Goal: Task Accomplishment & Management: Use online tool/utility

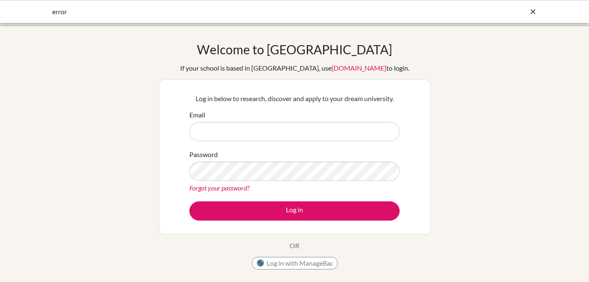
type input "counselor@immersionacad.com"
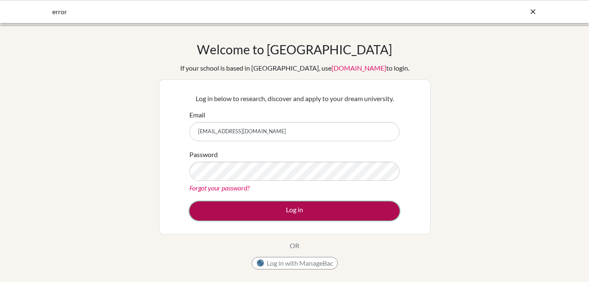
click at [297, 205] on button "Log in" at bounding box center [294, 211] width 210 height 19
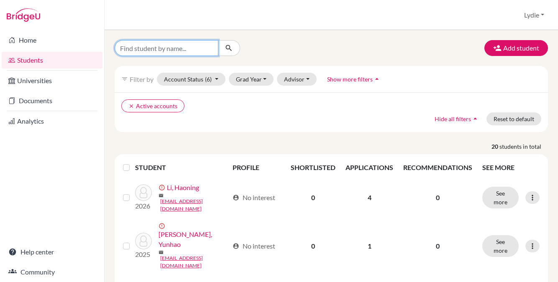
click at [162, 48] on input "Find student by name..." at bounding box center [167, 48] width 104 height 16
paste input "Shufan Shao"
type input "Shufan"
click button "submit" at bounding box center [229, 48] width 22 height 16
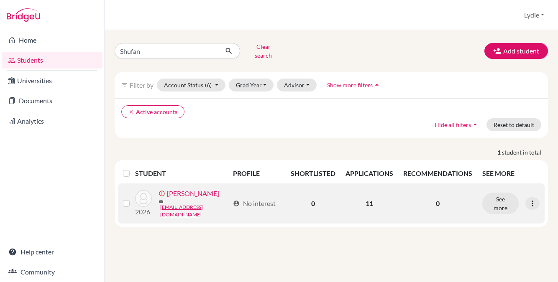
click at [189, 194] on link "[PERSON_NAME]" at bounding box center [193, 194] width 52 height 10
click at [190, 193] on link "[PERSON_NAME]" at bounding box center [193, 194] width 52 height 10
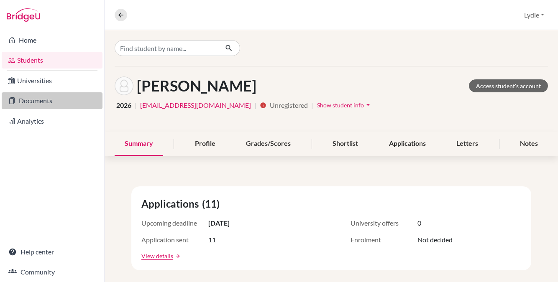
click at [33, 98] on link "Documents" at bounding box center [52, 100] width 101 height 17
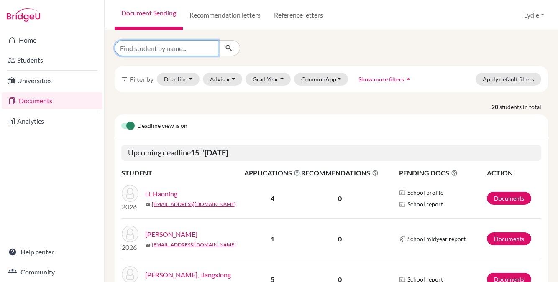
click at [150, 49] on input "Find student by name..." at bounding box center [167, 48] width 104 height 16
type input "s"
type input "shufan"
click button "submit" at bounding box center [229, 48] width 22 height 16
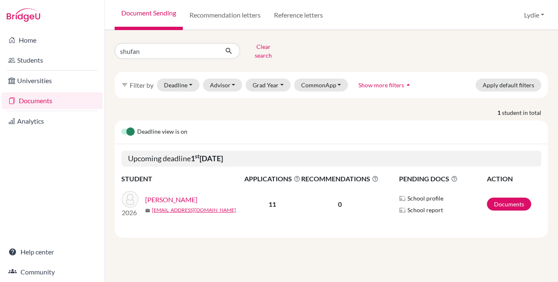
click at [167, 195] on link "[PERSON_NAME]" at bounding box center [171, 200] width 52 height 10
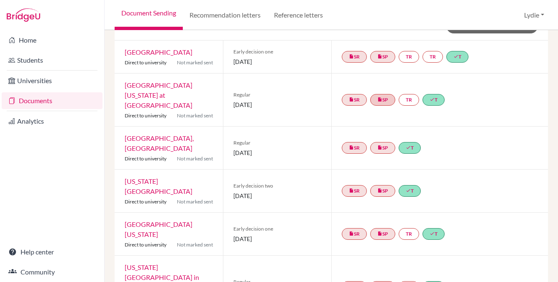
scroll to position [50, 0]
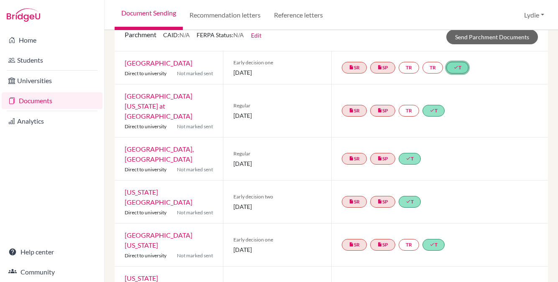
click at [462, 70] on link "done T" at bounding box center [457, 68] width 22 height 12
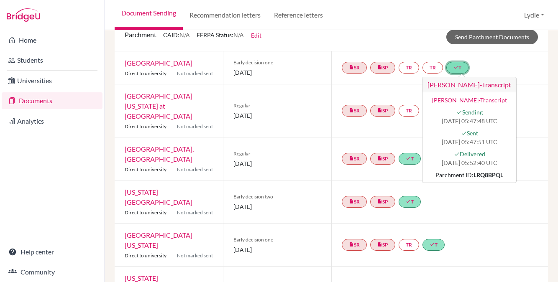
click at [473, 175] on strong "LRQ8BPQL" at bounding box center [488, 174] width 30 height 7
drag, startPoint x: 467, startPoint y: 174, endPoint x: 492, endPoint y: 173, distance: 25.5
click at [492, 173] on div "Parchment ID: LRQ8BPQL" at bounding box center [469, 175] width 84 height 9
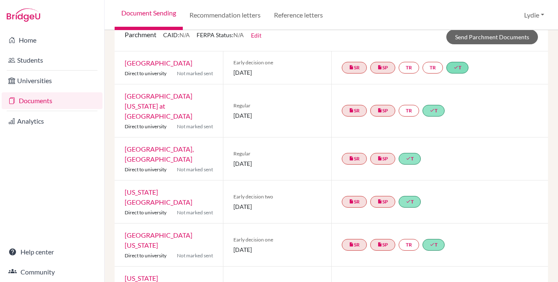
click at [481, 192] on div "insert_drive_file SR insert_drive_file SP done T" at bounding box center [439, 202] width 217 height 43
click at [458, 71] on link "done T" at bounding box center [457, 68] width 22 height 12
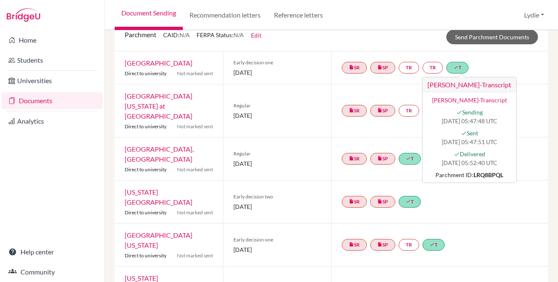
click at [380, 125] on div "insert_drive_file SR insert_drive_file SP TR done T" at bounding box center [439, 110] width 217 height 53
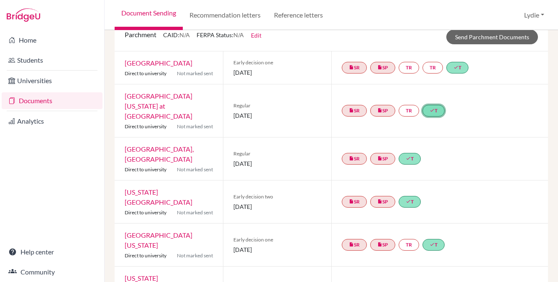
click at [435, 107] on link "done T" at bounding box center [433, 111] width 22 height 12
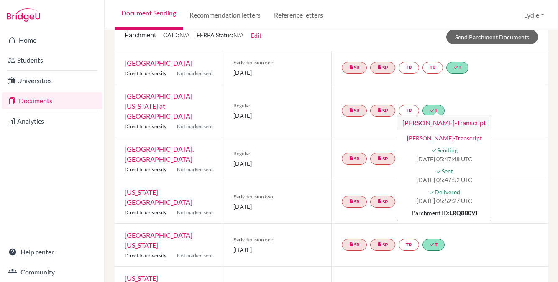
click at [461, 232] on div "insert_drive_file SR insert_drive_file SP TR done T" at bounding box center [439, 245] width 217 height 43
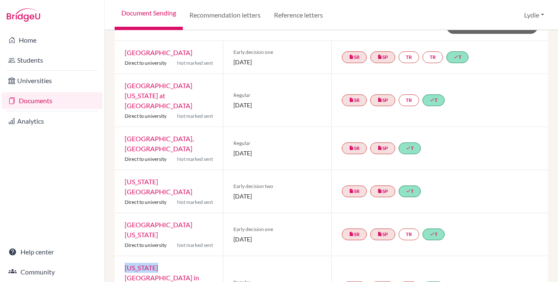
scroll to position [71, 0]
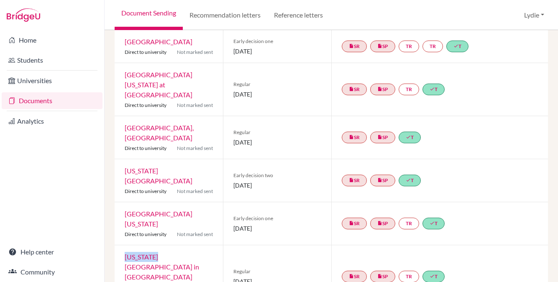
click at [149, 127] on link "[GEOGRAPHIC_DATA], [GEOGRAPHIC_DATA]" at bounding box center [159, 133] width 69 height 18
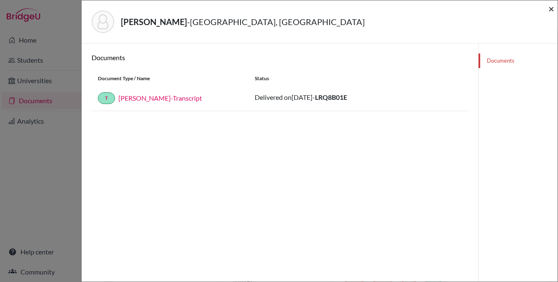
click at [549, 6] on span "×" at bounding box center [551, 9] width 6 height 12
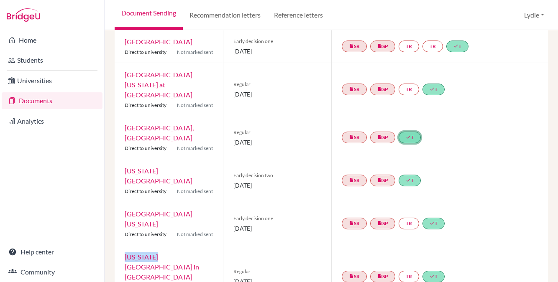
click at [409, 132] on link "done T" at bounding box center [409, 138] width 22 height 12
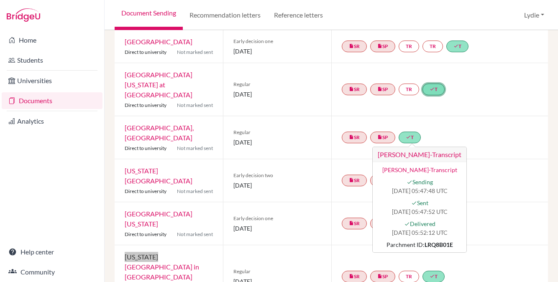
click at [431, 84] on link "done T" at bounding box center [433, 90] width 22 height 12
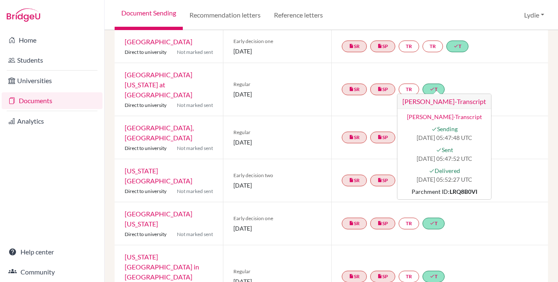
click at [505, 101] on div "insert_drive_file SR insert_drive_file SP TR done T [PERSON_NAME]-Transcript [P…" at bounding box center [439, 89] width 217 height 53
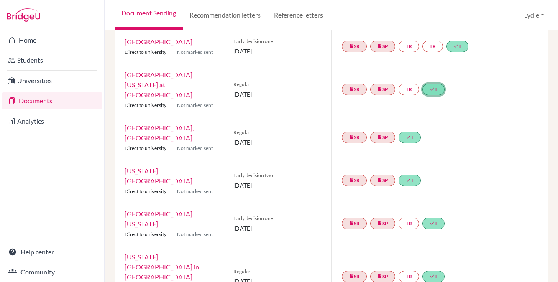
click at [438, 84] on link "done T" at bounding box center [433, 90] width 22 height 12
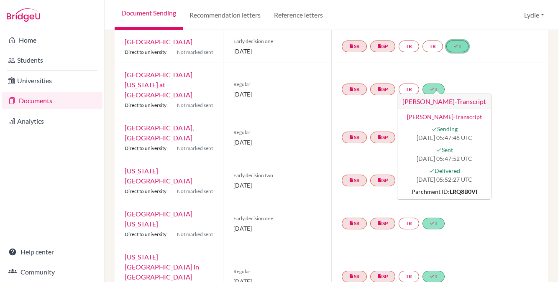
click at [451, 48] on link "done T" at bounding box center [457, 47] width 22 height 12
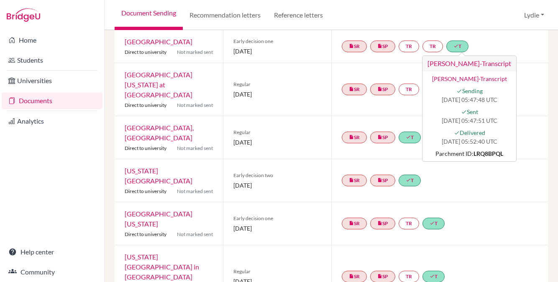
click at [514, 116] on div "insert_drive_file SR insert_drive_file SP done T" at bounding box center [439, 137] width 217 height 43
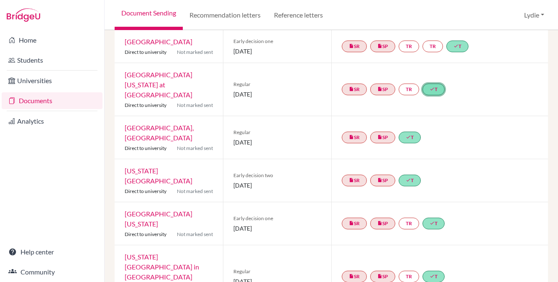
click at [434, 87] on icon "done" at bounding box center [431, 89] width 5 height 5
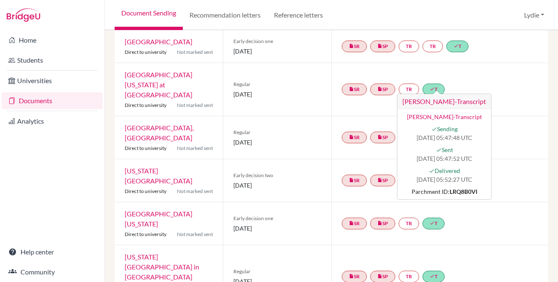
click at [477, 212] on div "insert_drive_file SR insert_drive_file SP TR done T" at bounding box center [439, 223] width 217 height 43
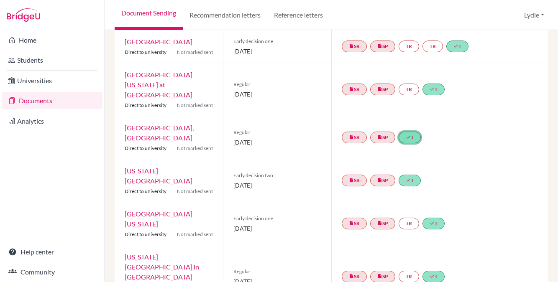
click at [409, 132] on link "done T" at bounding box center [409, 138] width 22 height 12
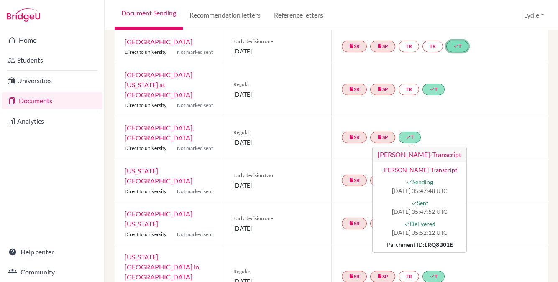
click at [455, 50] on link "done T" at bounding box center [457, 47] width 22 height 12
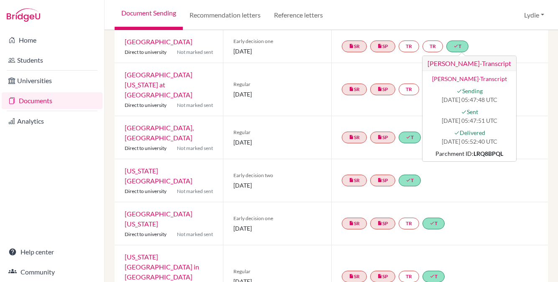
click at [515, 97] on div "insert_drive_file SR insert_drive_file SP TR done T" at bounding box center [439, 89] width 217 height 53
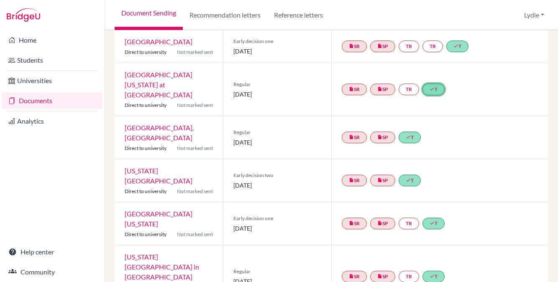
click at [433, 87] on icon "done" at bounding box center [431, 89] width 5 height 5
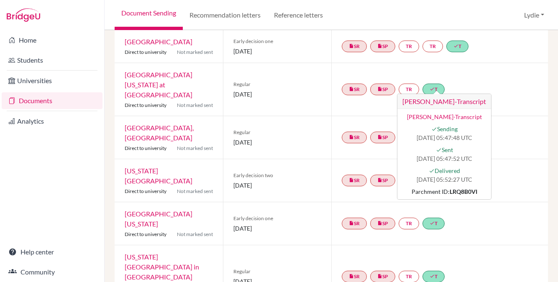
click at [508, 116] on div "insert_drive_file SR insert_drive_file SP done T" at bounding box center [439, 137] width 217 height 43
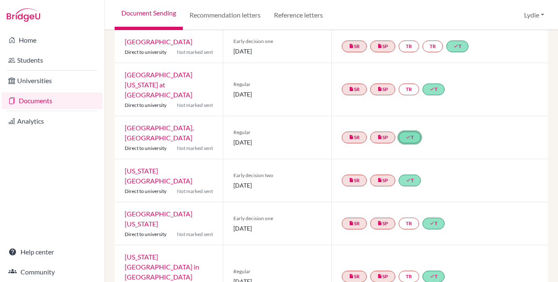
click at [414, 132] on link "done T" at bounding box center [409, 138] width 22 height 12
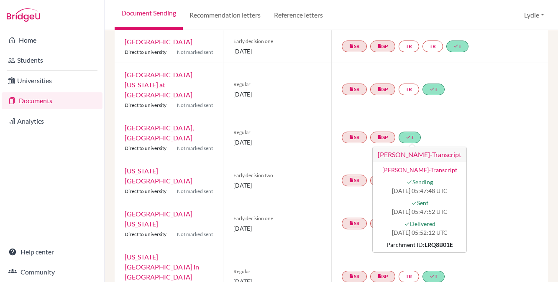
click at [467, 128] on div "insert_drive_file SR insert_drive_file SP done T [PERSON_NAME]-Transcript [PERS…" at bounding box center [439, 137] width 217 height 43
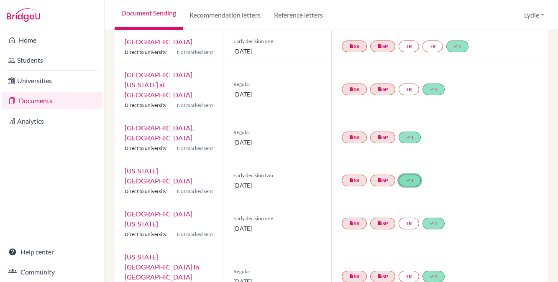
click at [410, 175] on link "done T" at bounding box center [409, 181] width 22 height 12
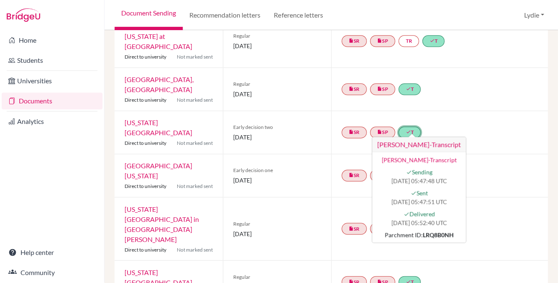
scroll to position [120, 0]
click at [520, 86] on div "insert_drive_file SR insert_drive_file SP done T" at bounding box center [439, 88] width 217 height 43
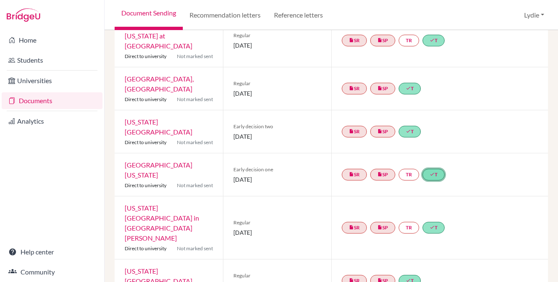
click at [431, 169] on link "done T" at bounding box center [433, 175] width 22 height 12
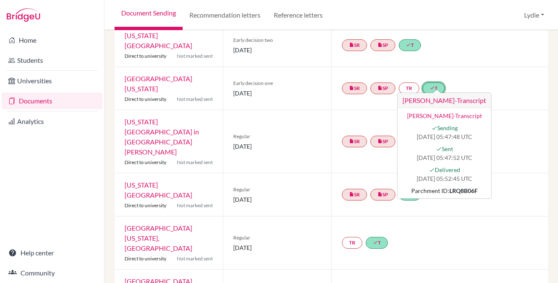
scroll to position [207, 0]
click at [522, 109] on div "insert_drive_file SR insert_drive_file SP TR done T" at bounding box center [440, 140] width 217 height 63
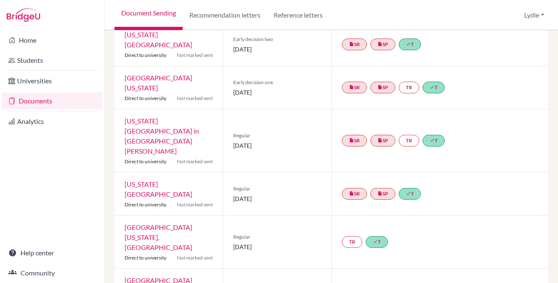
scroll to position [252, 0]
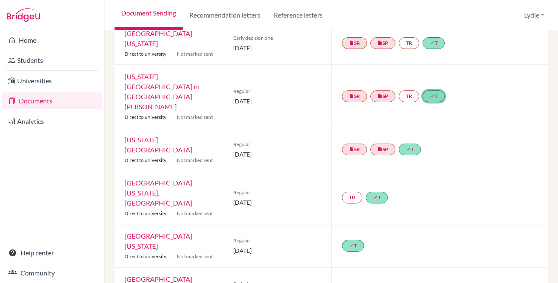
click at [440, 90] on link "done T" at bounding box center [434, 96] width 22 height 12
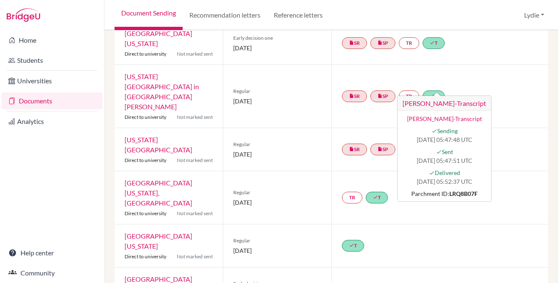
click at [332, 171] on div "TR done T" at bounding box center [440, 197] width 217 height 53
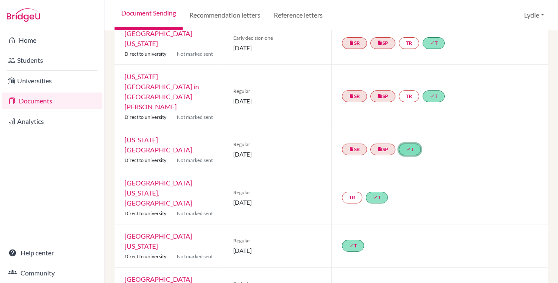
click at [415, 143] on link "done T" at bounding box center [410, 149] width 22 height 12
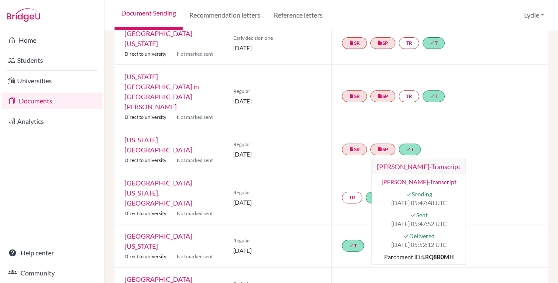
click at [479, 267] on div "insert_drive_file SR insert_drive_file SP TR done T" at bounding box center [440, 288] width 217 height 43
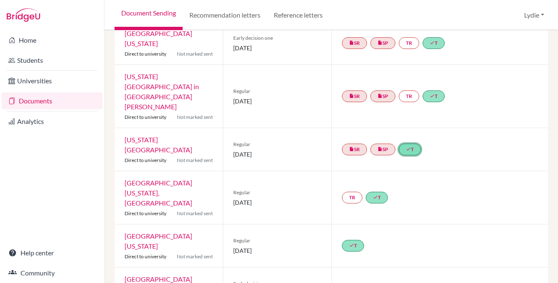
click at [407, 143] on link "done T" at bounding box center [410, 149] width 22 height 12
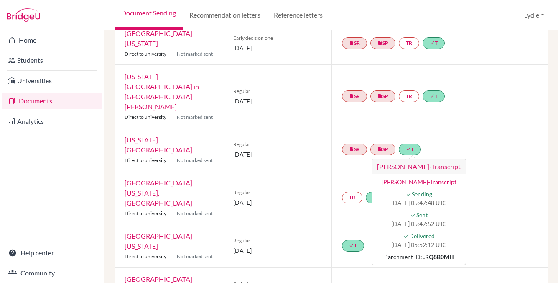
click at [510, 224] on div "done T" at bounding box center [440, 245] width 217 height 43
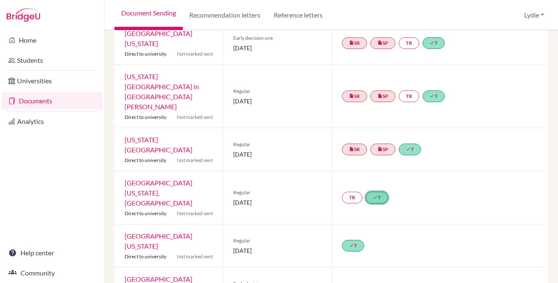
click at [370, 191] on link "done T" at bounding box center [377, 197] width 22 height 12
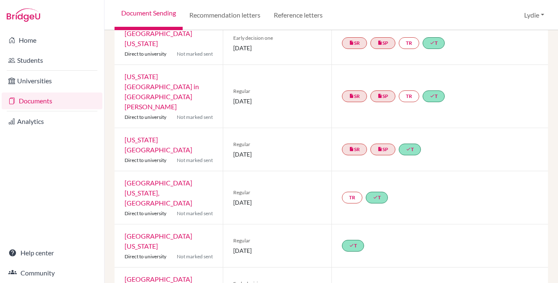
click at [498, 224] on div "done T" at bounding box center [440, 245] width 217 height 43
click at [373, 194] on icon "done" at bounding box center [375, 196] width 5 height 5
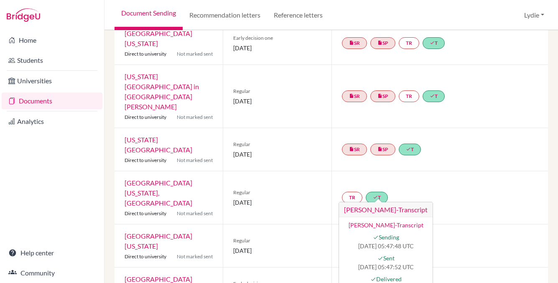
click at [446, 171] on div "TR done T [PERSON_NAME]-Transcript [PERSON_NAME]-Transcript done Sending [DATE]…" at bounding box center [440, 197] width 217 height 53
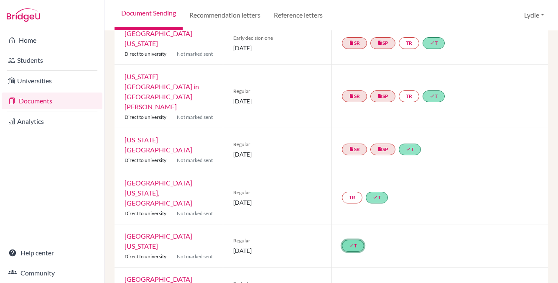
click at [356, 240] on link "done T" at bounding box center [353, 246] width 22 height 12
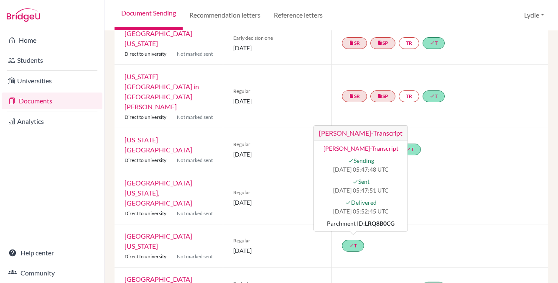
click at [430, 282] on icon "done" at bounding box center [432, 288] width 5 height 5
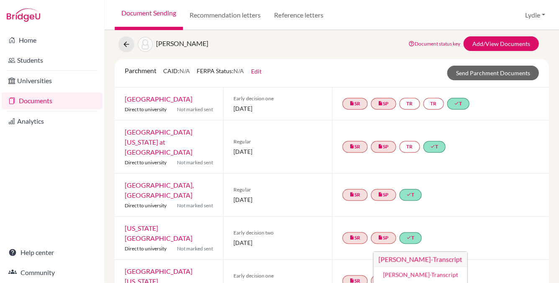
scroll to position [8, 0]
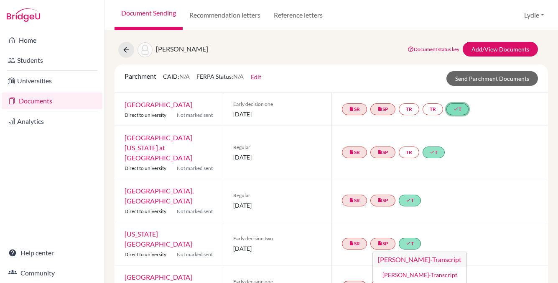
click at [457, 109] on icon "done" at bounding box center [456, 108] width 5 height 5
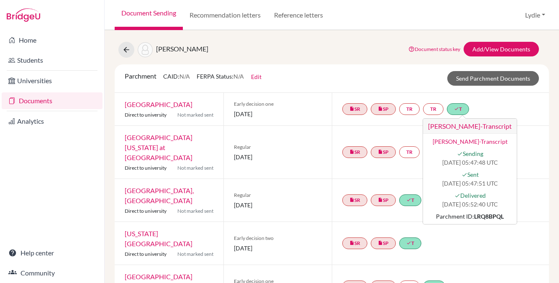
click at [536, 120] on div "insert_drive_file SR insert_drive_file SP TR TR done T [PERSON_NAME]-Transcript…" at bounding box center [440, 109] width 217 height 33
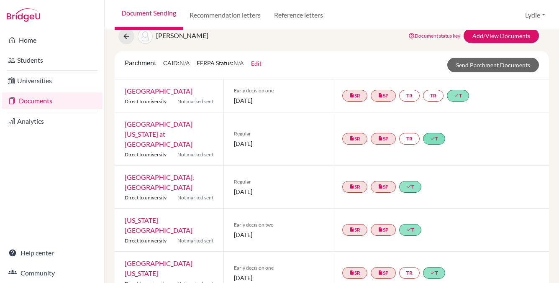
scroll to position [24, 0]
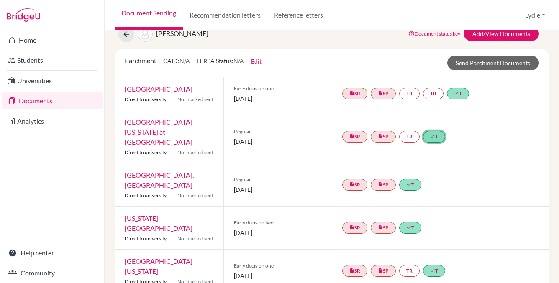
click at [427, 131] on link "done T" at bounding box center [434, 137] width 22 height 12
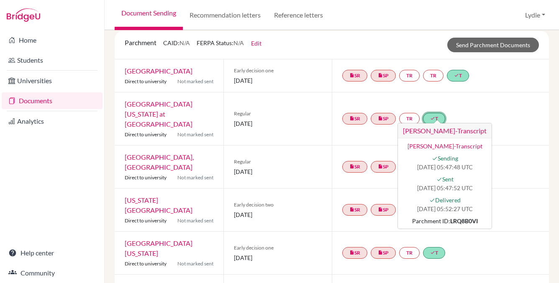
scroll to position [43, 0]
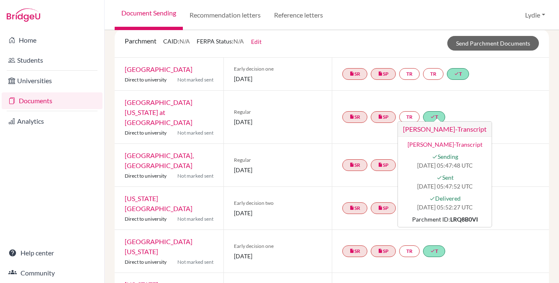
click at [513, 120] on div "insert_drive_file SR insert_drive_file SP TR done T [PERSON_NAME]-Transcript [P…" at bounding box center [440, 117] width 217 height 53
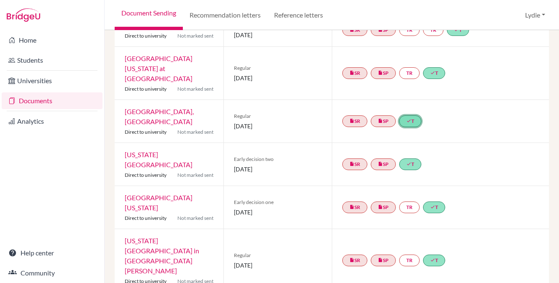
click at [406, 118] on icon "done" at bounding box center [408, 120] width 5 height 5
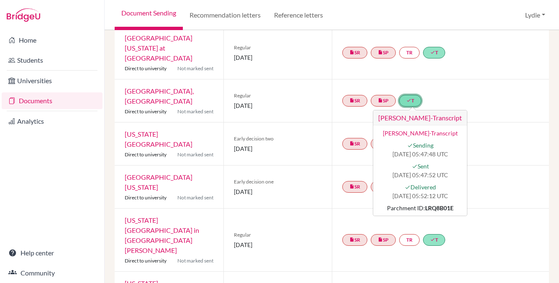
scroll to position [111, 0]
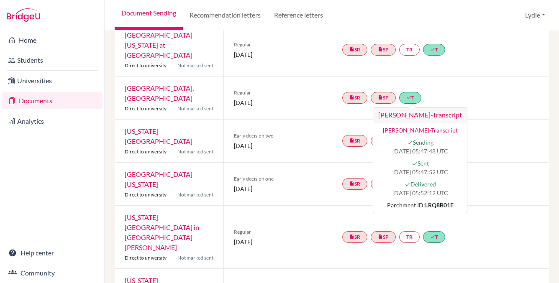
click at [496, 163] on div "insert_drive_file SR insert_drive_file SP TR done T" at bounding box center [440, 184] width 217 height 43
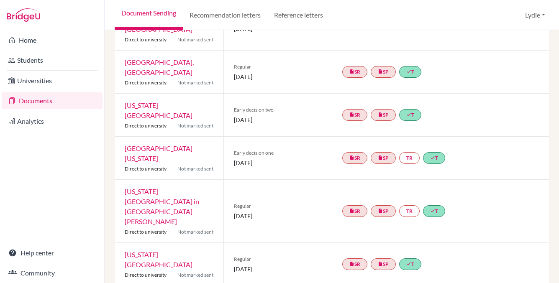
scroll to position [141, 0]
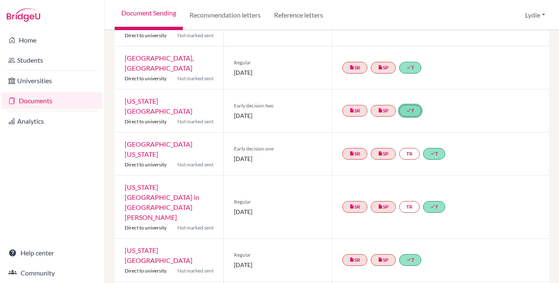
click at [411, 105] on link "done T" at bounding box center [410, 111] width 22 height 12
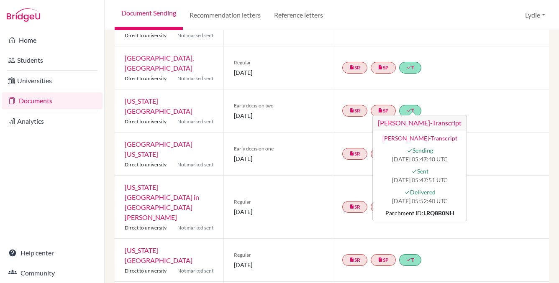
click at [513, 176] on div "insert_drive_file SR insert_drive_file SP TR done T" at bounding box center [440, 207] width 217 height 63
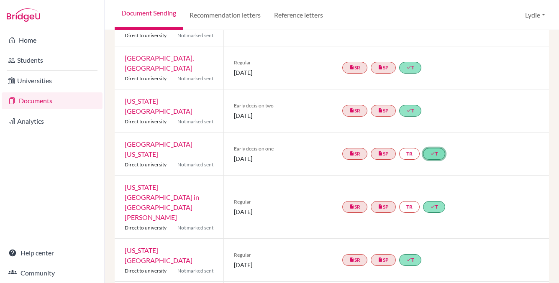
click at [438, 148] on link "done T" at bounding box center [434, 154] width 22 height 12
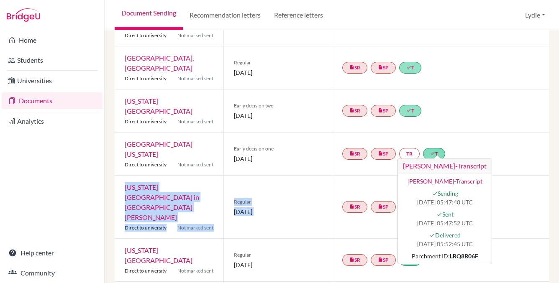
drag, startPoint x: 388, startPoint y: 174, endPoint x: 416, endPoint y: 167, distance: 28.9
click at [415, 167] on div "Parchment CAID: N/A FERPA Status: N/A Edit Common App ID (CAID) Date of Birth […" at bounding box center [332, 198] width 434 height 532
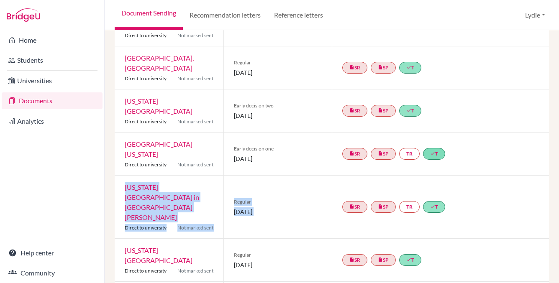
click at [369, 186] on div "insert_drive_file SR insert_drive_file SP TR done T" at bounding box center [440, 207] width 217 height 63
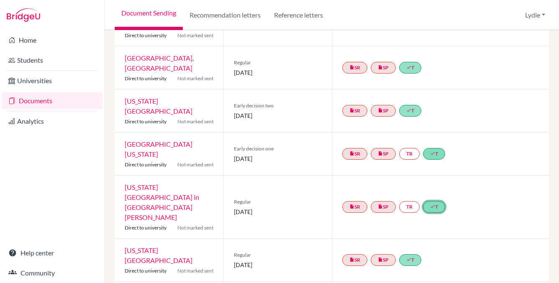
click at [427, 201] on link "done T" at bounding box center [434, 207] width 22 height 12
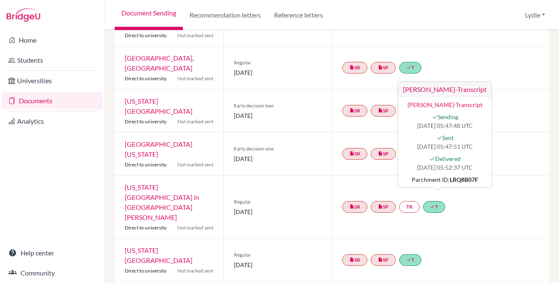
click at [480, 176] on div "insert_drive_file SR insert_drive_file SP TR done T [PERSON_NAME]-Transcript [P…" at bounding box center [440, 207] width 217 height 63
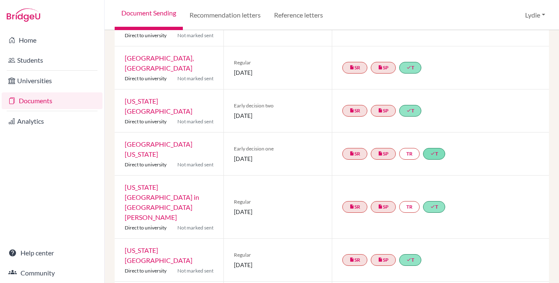
click at [441, 239] on div "insert_drive_file SR insert_drive_file SP done T" at bounding box center [440, 260] width 217 height 43
click at [408, 254] on link "done T" at bounding box center [410, 260] width 22 height 12
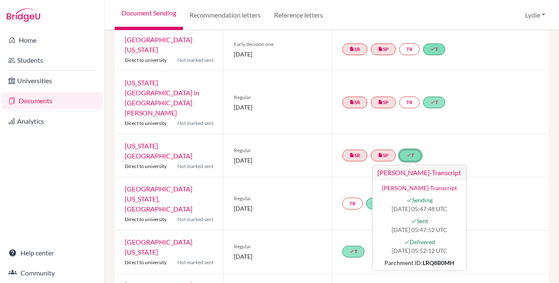
scroll to position [248, 0]
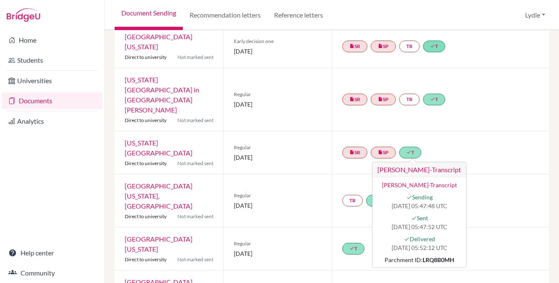
click at [455, 174] on div "TR done T" at bounding box center [440, 200] width 217 height 53
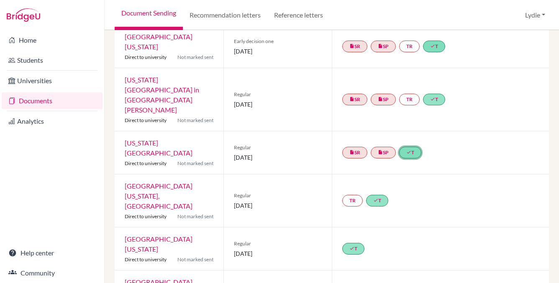
click at [416, 147] on link "done T" at bounding box center [410, 153] width 22 height 12
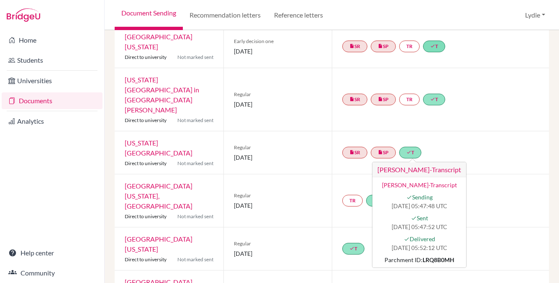
click at [223, 174] on div "Regular [DATE]" at bounding box center [277, 200] width 109 height 53
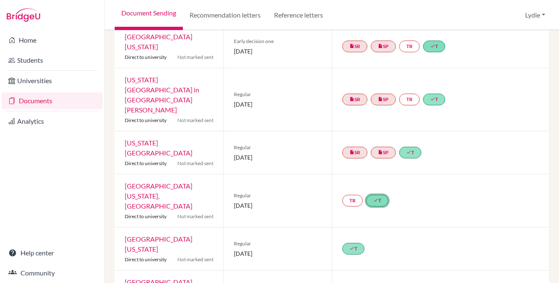
click at [378, 195] on link "done T" at bounding box center [377, 201] width 22 height 12
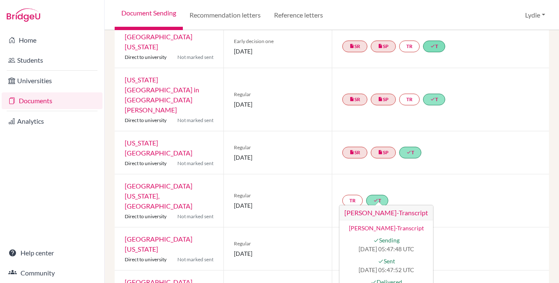
click at [477, 227] on div "done T" at bounding box center [440, 248] width 217 height 43
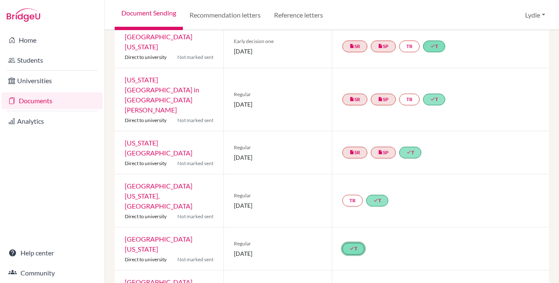
click at [342, 243] on link "done T" at bounding box center [353, 249] width 22 height 12
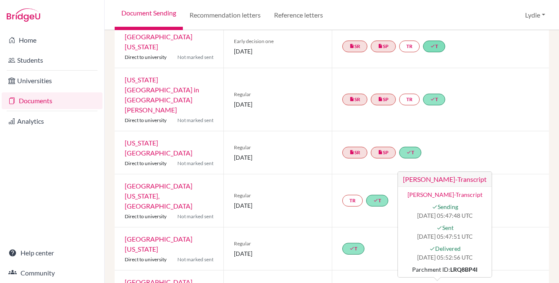
click at [360, 227] on div "done T" at bounding box center [440, 248] width 217 height 43
